Goal: Task Accomplishment & Management: Complete application form

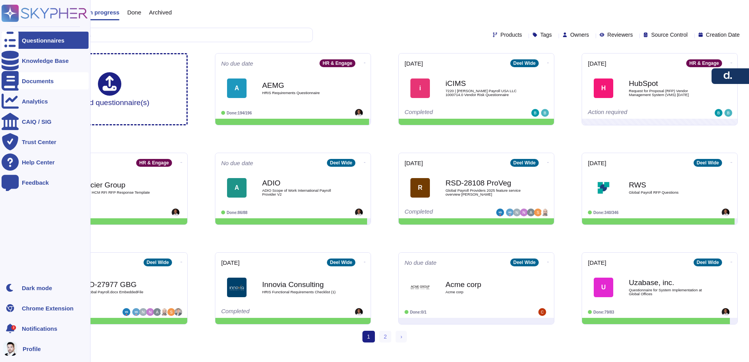
click at [32, 78] on div "Documents" at bounding box center [38, 81] width 32 height 6
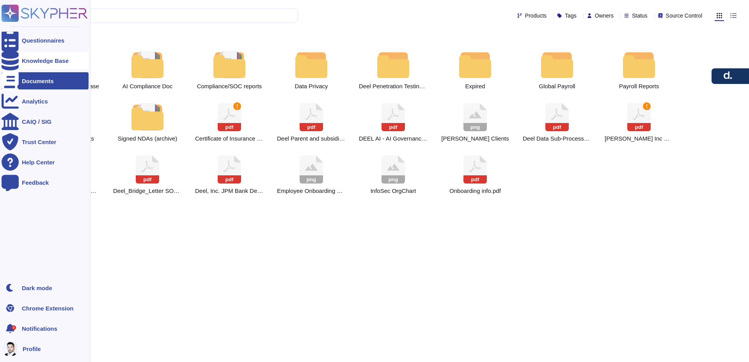
click at [46, 64] on div "Knowledge Base" at bounding box center [45, 60] width 87 height 17
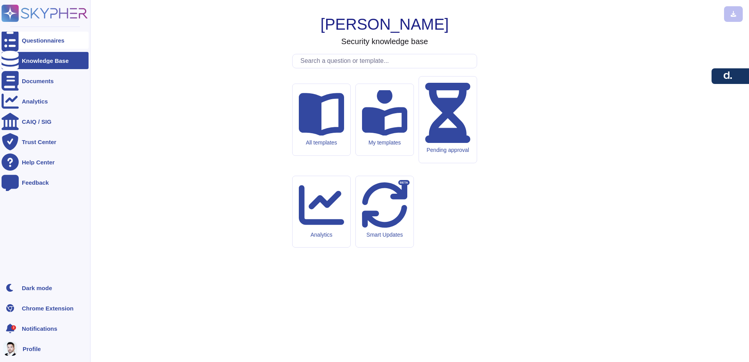
click at [48, 40] on div "Questionnaires" at bounding box center [43, 40] width 43 height 6
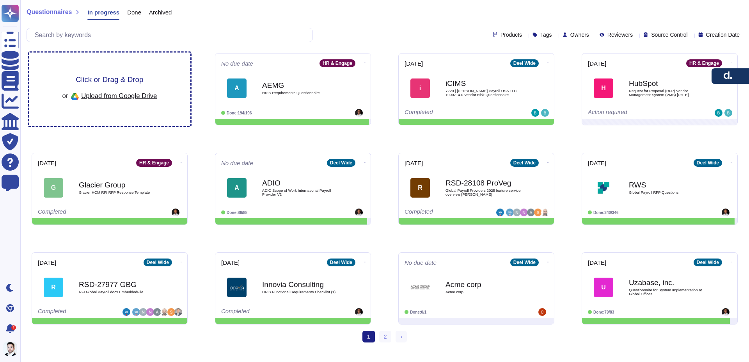
click at [131, 88] on div "Click or Drag & Drop or Upload from Google Drive" at bounding box center [109, 89] width 95 height 27
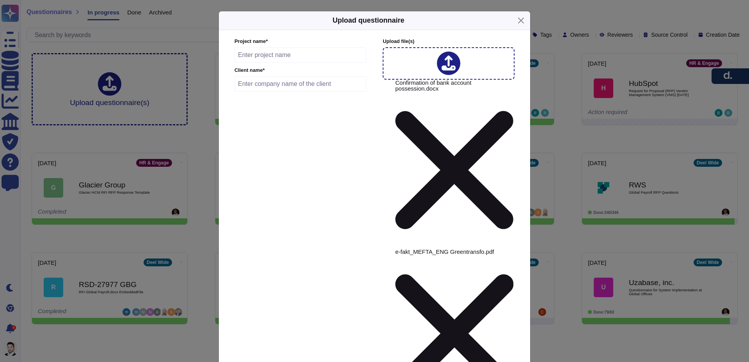
click at [282, 63] on input "text" at bounding box center [301, 55] width 132 height 16
click at [299, 63] on input "Supplier New vendore for Deel & MEFTA" at bounding box center [301, 55] width 132 height 16
type input "Supplier New vendor for Deel & MEFTA"
click at [286, 92] on input "text" at bounding box center [301, 84] width 132 height 16
type input "Mefta"
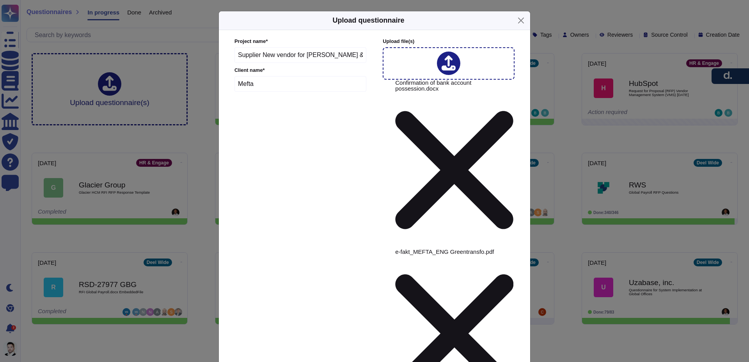
click at [357, 149] on div "Project name * Supplier New vendor for Deel & MEFTA Client name * Mefta" at bounding box center [301, 309] width 132 height 543
type input "2025-09-18"
click at [364, 149] on div "Project name * Supplier New vendor for Deel & MEFTA Client name * Mefta" at bounding box center [301, 309] width 132 height 543
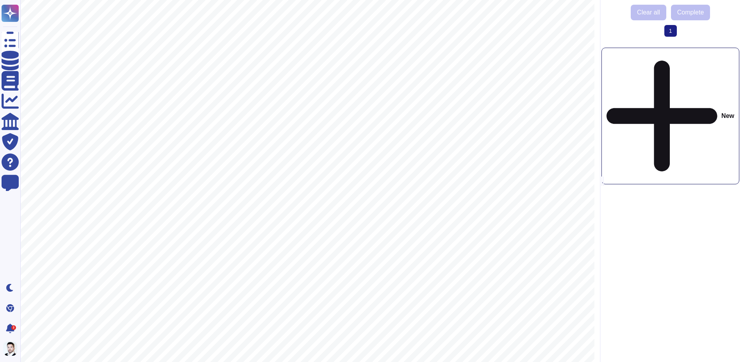
scroll to position [11, 0]
click at [670, 58] on div "New" at bounding box center [670, 116] width 138 height 137
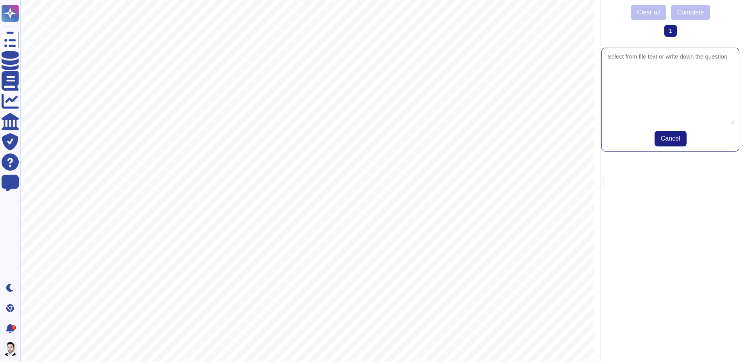
scroll to position [7, 0]
drag, startPoint x: 93, startPoint y: 150, endPoint x: 88, endPoint y: 140, distance: 11.0
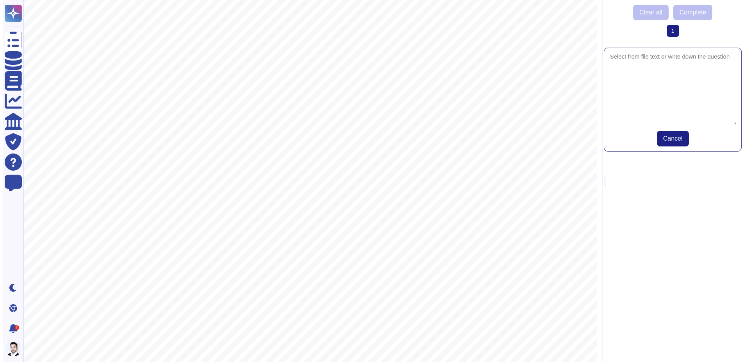
scroll to position [0, 0]
